Goal: Information Seeking & Learning: Learn about a topic

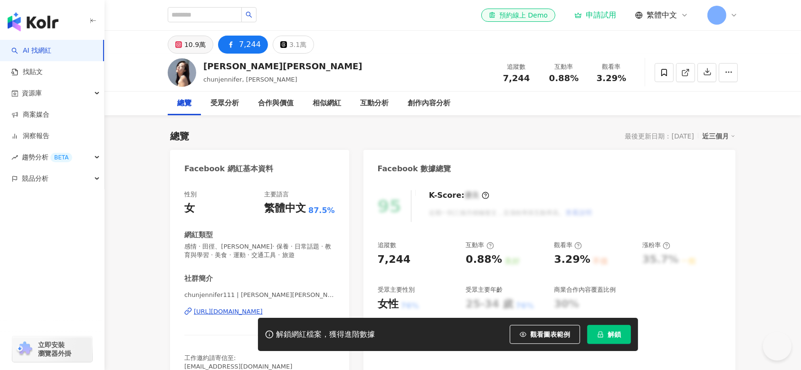
click at [190, 46] on div "10.9萬" at bounding box center [194, 44] width 21 height 13
click at [177, 45] on rect at bounding box center [178, 44] width 5 height 5
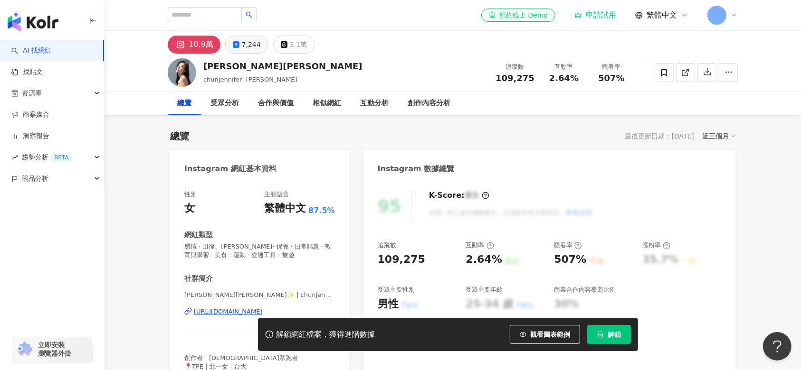
click at [245, 44] on div "7,244" at bounding box center [251, 44] width 19 height 13
click at [544, 331] on span "觀看圖表範例" at bounding box center [550, 335] width 40 height 8
click at [243, 40] on div "7,244" at bounding box center [251, 44] width 19 height 13
